Goal: Find contact information: Find contact information

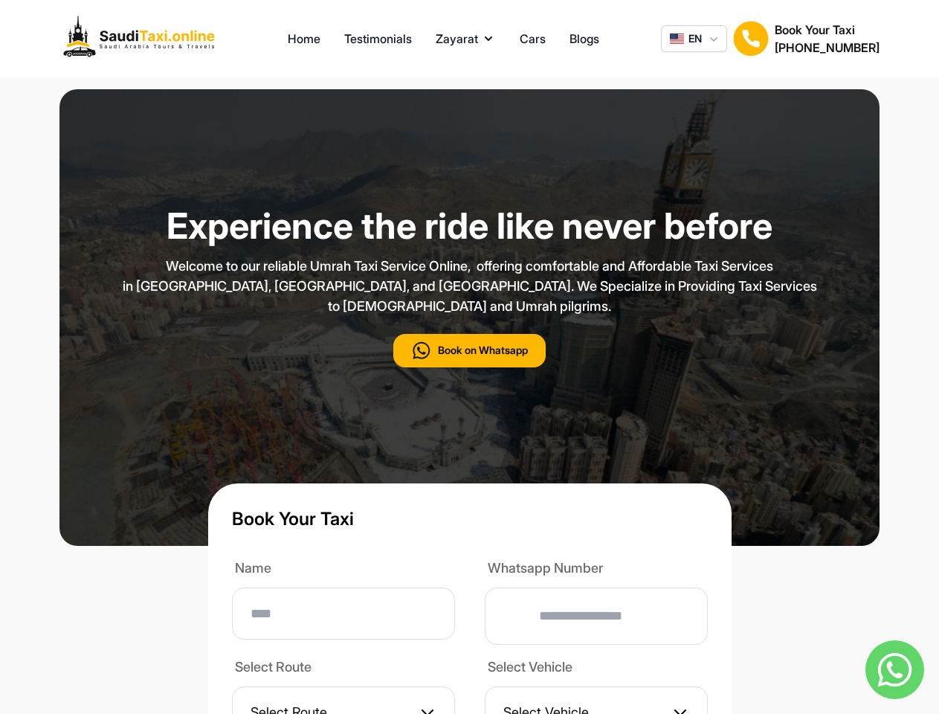
type input "**"
click at [469, 316] on p "Welcome to our reliable Umrah Taxi Service Online, offering comfortable and Aff…" at bounding box center [469, 286] width 743 height 60
click at [465, 39] on button "Zayarat" at bounding box center [466, 39] width 60 height 18
click at [694, 39] on span "EN" at bounding box center [694, 38] width 13 height 15
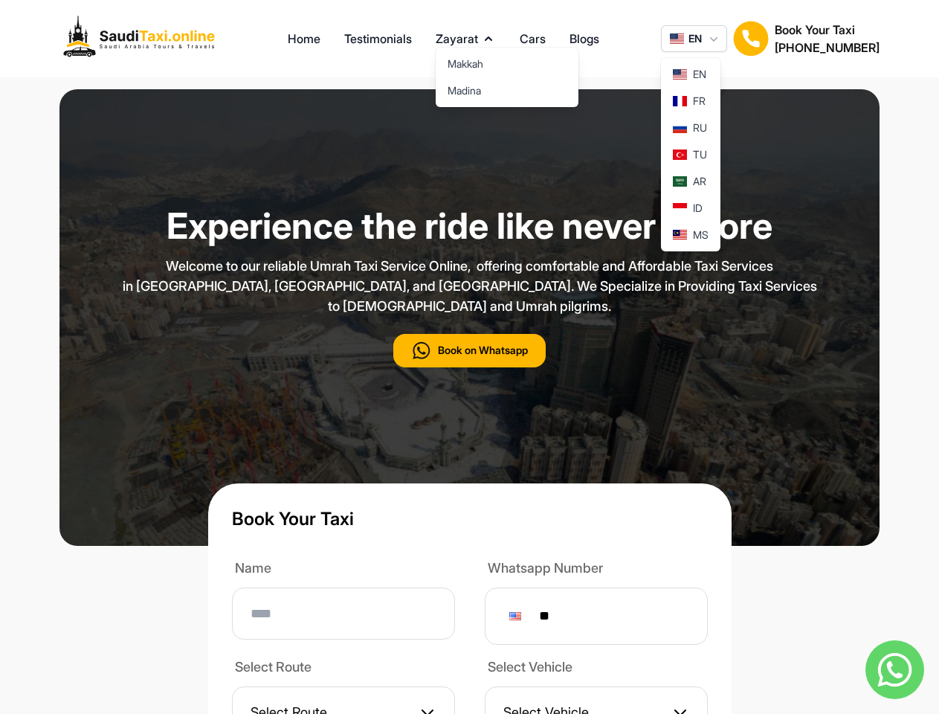
click at [751, 39] on img at bounding box center [751, 39] width 36 height 36
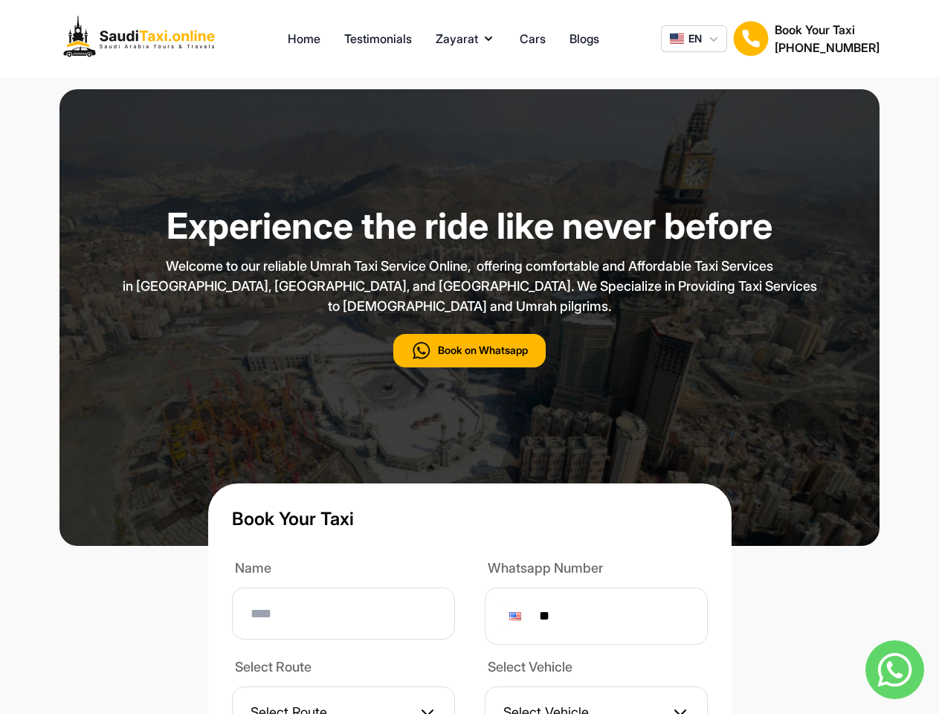
click at [827, 39] on h2 "[PHONE_NUMBER]" at bounding box center [827, 48] width 105 height 18
click at [469, 367] on button "Book on Whatsapp" at bounding box center [469, 350] width 152 height 33
click at [894, 669] on img at bounding box center [894, 669] width 59 height 59
click at [521, 620] on div at bounding box center [515, 616] width 12 height 8
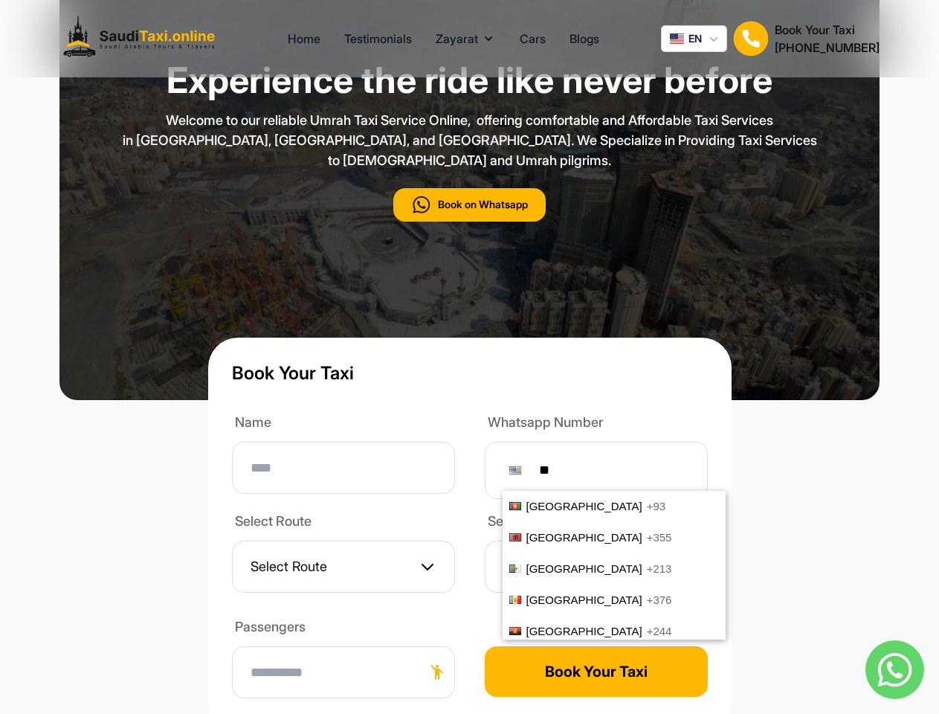
scroll to position [6179, 0]
